Goal: Task Accomplishment & Management: Use online tool/utility

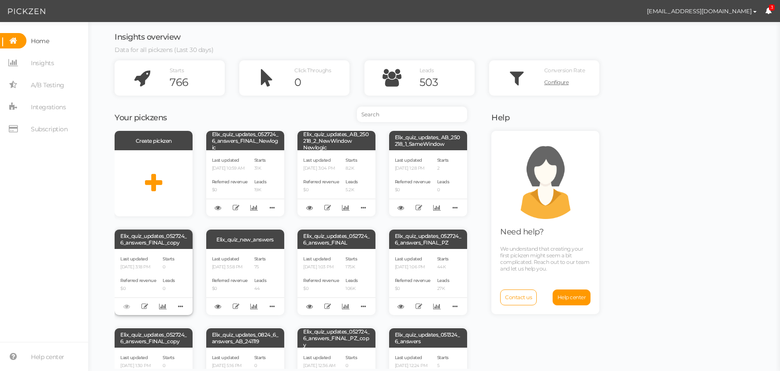
scroll to position [680, 0]
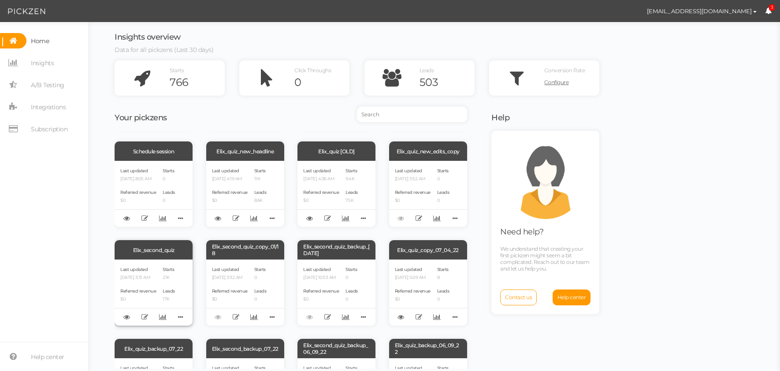
click at [176, 249] on div "Elix_second_quiz" at bounding box center [154, 249] width 78 height 19
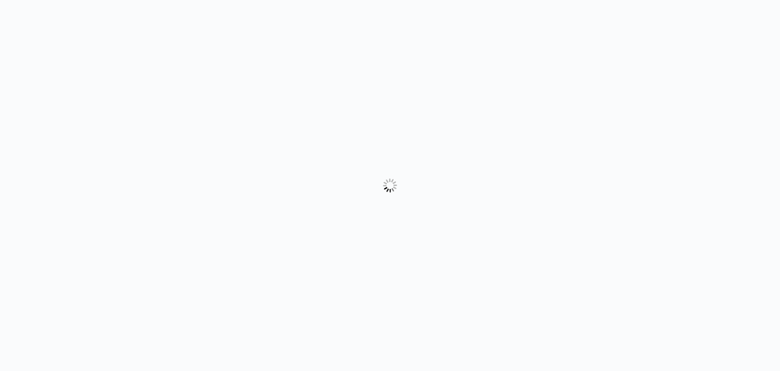
select select "form"
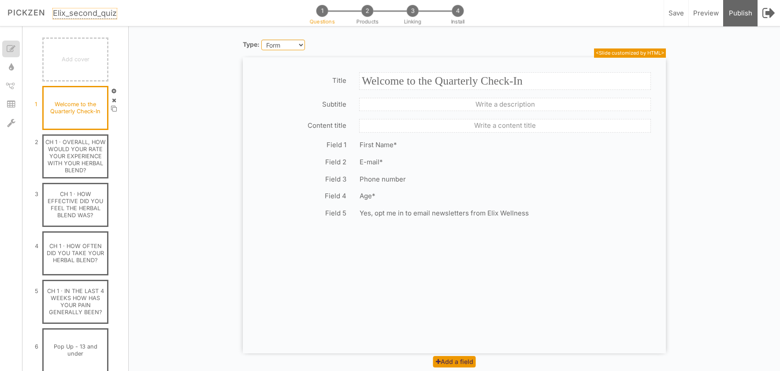
click at [80, 12] on span "Elix_second_quiz" at bounding box center [85, 13] width 64 height 11
copy span "Elix_second_quiz"
